Goal: Register for event/course

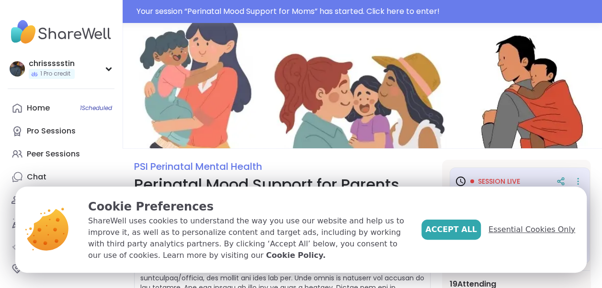
click at [507, 228] on span "Essential Cookies Only" at bounding box center [531, 229] width 87 height 11
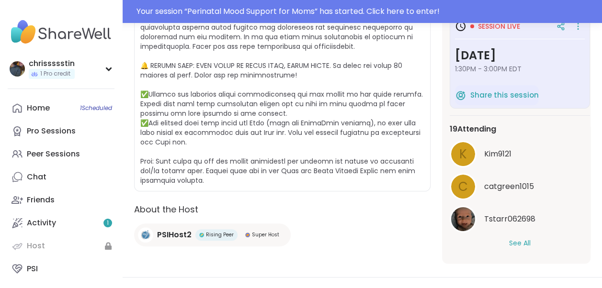
scroll to position [284, 0]
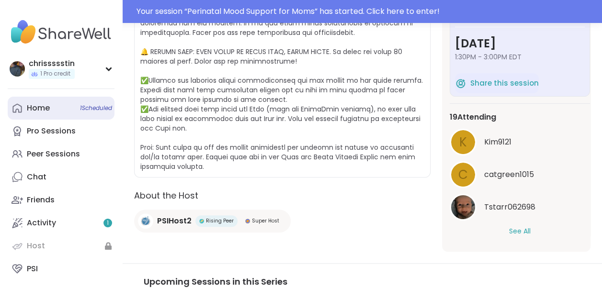
click at [97, 105] on span "1 Scheduled" at bounding box center [96, 108] width 32 height 8
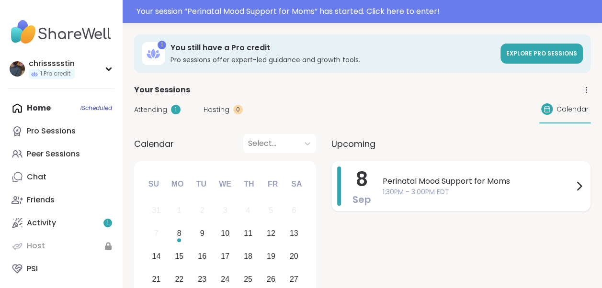
click at [435, 181] on span "Perinatal Mood Support for Moms" at bounding box center [478, 181] width 191 height 11
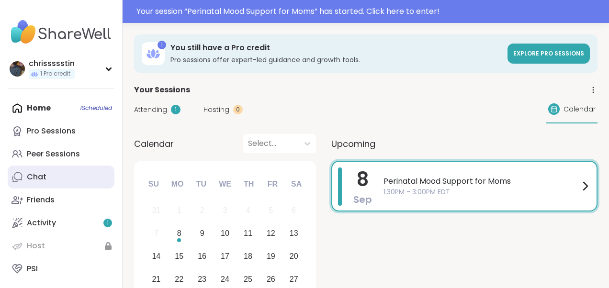
click at [76, 174] on link "Chat" at bounding box center [61, 177] width 107 height 23
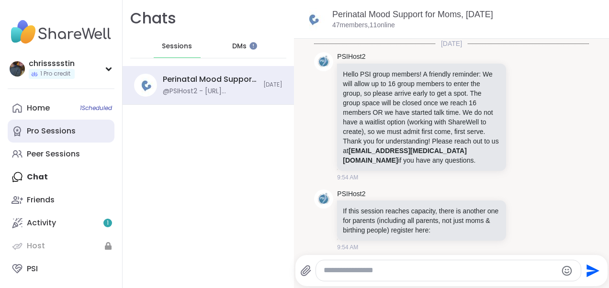
click at [81, 128] on link "Pro Sessions" at bounding box center [61, 131] width 107 height 23
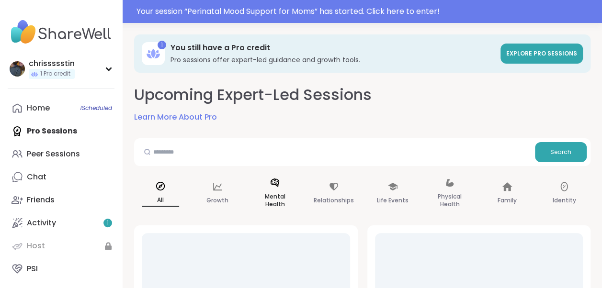
click at [292, 177] on div "Mental Health" at bounding box center [275, 194] width 53 height 48
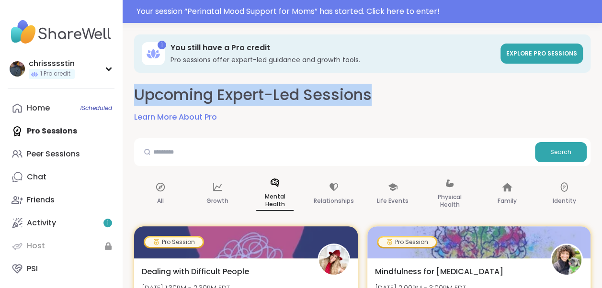
drag, startPoint x: 601, startPoint y: 38, endPoint x: 597, endPoint y: 100, distance: 61.4
drag, startPoint x: 597, startPoint y: 100, endPoint x: 482, endPoint y: 108, distance: 115.7
click at [482, 108] on div "Upcoming Expert-Led Sessions Learn More About Pro" at bounding box center [362, 103] width 456 height 39
click at [428, 89] on div "Upcoming Expert-Led Sessions Learn More About Pro" at bounding box center [362, 103] width 456 height 39
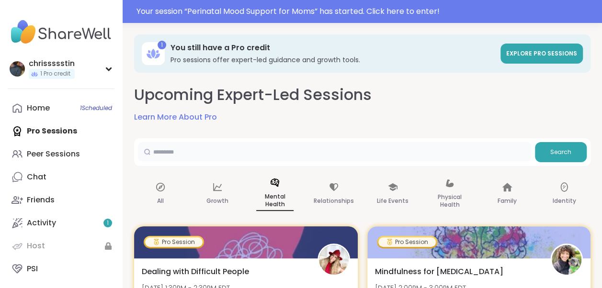
click at [189, 144] on input "text" at bounding box center [334, 151] width 393 height 19
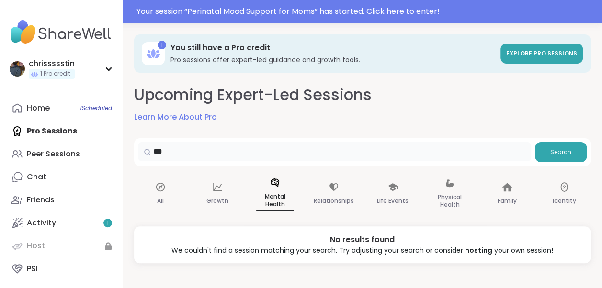
scroll to position [33, 0]
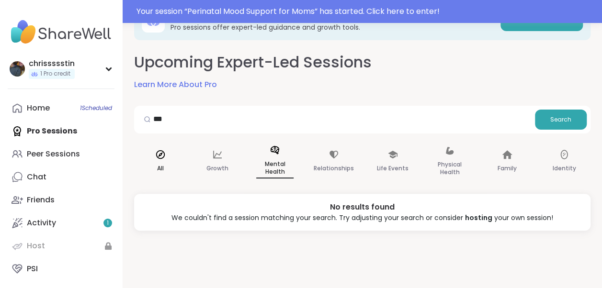
click at [174, 164] on div "All" at bounding box center [160, 161] width 53 height 49
click at [195, 121] on input "***" at bounding box center [334, 119] width 393 height 19
click at [253, 122] on input "**********" at bounding box center [334, 119] width 393 height 19
click at [511, 161] on div "Family" at bounding box center [507, 161] width 53 height 48
click at [264, 122] on input "**********" at bounding box center [334, 119] width 393 height 19
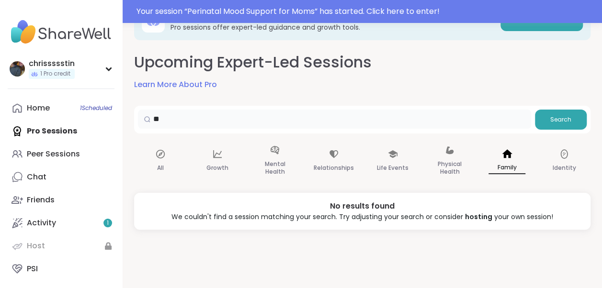
type input "*"
click at [547, 118] on button "Search" at bounding box center [561, 120] width 52 height 20
click at [229, 117] on input "**********" at bounding box center [334, 119] width 393 height 19
type input "*"
click at [490, 162] on p "Family" at bounding box center [506, 168] width 37 height 12
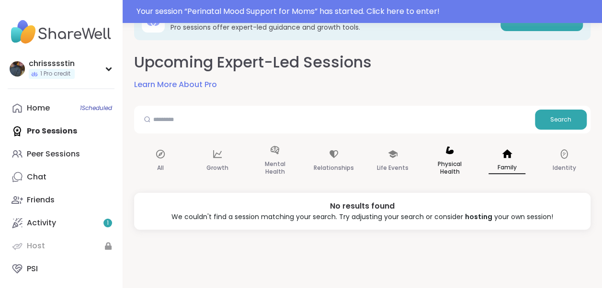
click at [459, 149] on div "Physical Health" at bounding box center [449, 161] width 53 height 48
click at [179, 153] on div "All" at bounding box center [160, 161] width 53 height 49
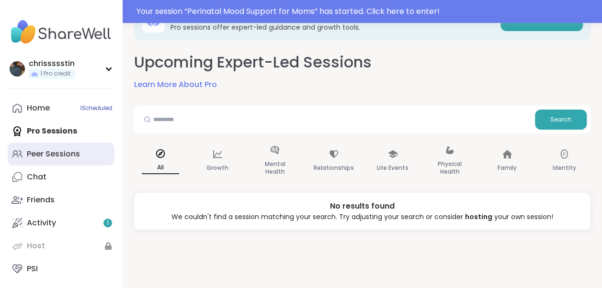
click at [58, 151] on div "Peer Sessions" at bounding box center [53, 154] width 53 height 11
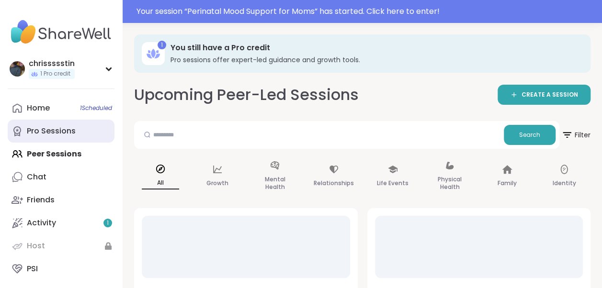
click at [59, 131] on div "Pro Sessions" at bounding box center [51, 131] width 49 height 11
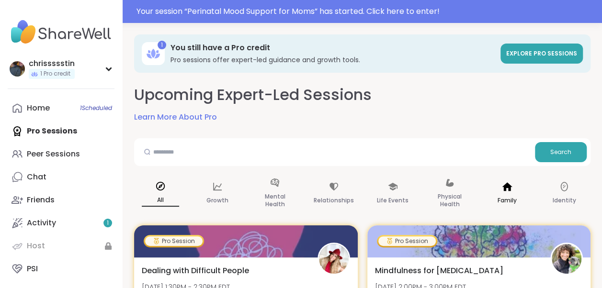
click at [511, 189] on icon at bounding box center [507, 186] width 11 height 11
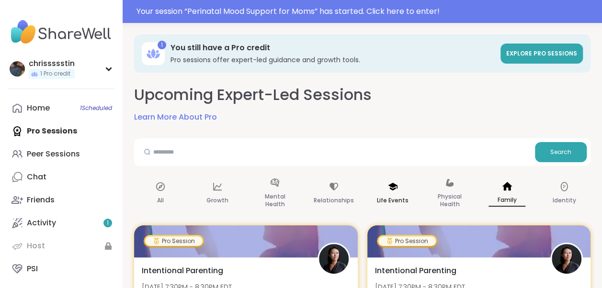
click at [404, 181] on div "Life Events" at bounding box center [392, 194] width 53 height 48
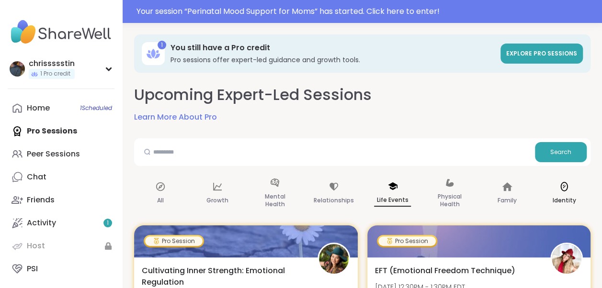
click at [558, 203] on p "Identity" at bounding box center [564, 200] width 23 height 11
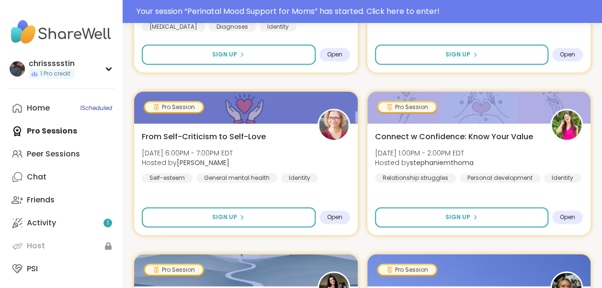
scroll to position [626, 0]
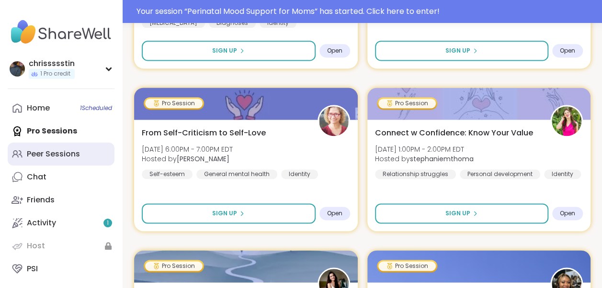
click at [93, 160] on link "Peer Sessions" at bounding box center [61, 154] width 107 height 23
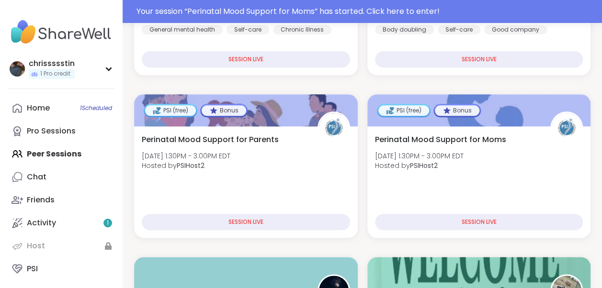
scroll to position [447, 0]
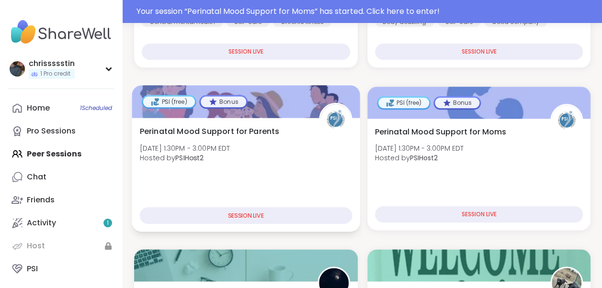
click at [286, 204] on div "Perinatal Mood Support for Parents [DATE] 1:30PM - 3:00PM EDT Hosted by PSIHost…" at bounding box center [246, 175] width 228 height 114
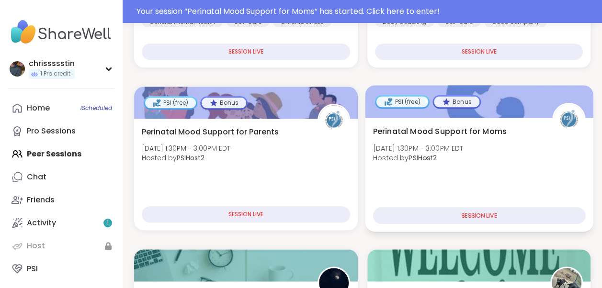
click at [510, 163] on div "Perinatal Mood Support for Moms [DATE] 1:30PM - 3:00PM EDT Hosted by PSIHost2" at bounding box center [479, 146] width 212 height 43
